Goal: Navigation & Orientation: Find specific page/section

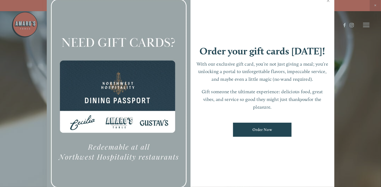
click at [366, 21] on div at bounding box center [190, 93] width 381 height 187
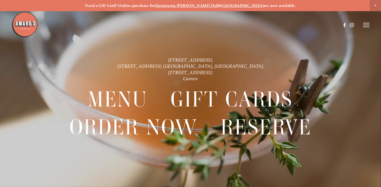
click at [366, 23] on line at bounding box center [366, 23] width 6 height 0
click at [303, 24] on span "Visit" at bounding box center [306, 25] width 8 height 5
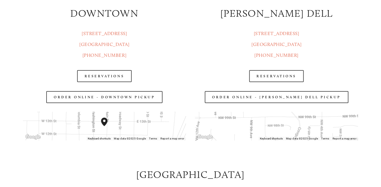
scroll to position [665, 0]
